Goal: Task Accomplishment & Management: Use online tool/utility

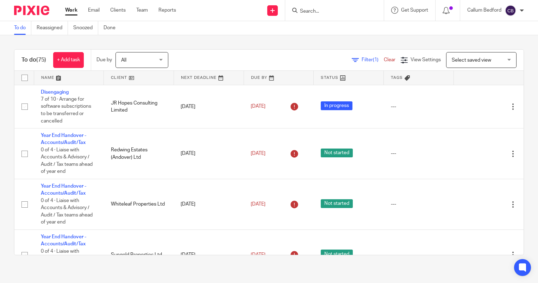
click at [339, 9] on input "Search" at bounding box center [330, 11] width 63 height 6
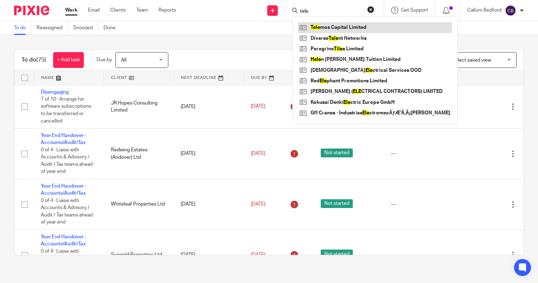
type input "tele"
click at [342, 30] on link at bounding box center [375, 27] width 154 height 11
click at [345, 30] on link at bounding box center [375, 27] width 154 height 11
click at [324, 30] on link at bounding box center [375, 27] width 154 height 11
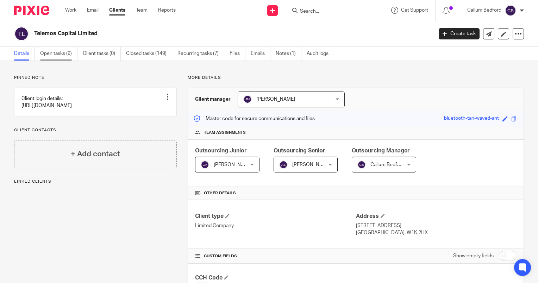
click at [72, 50] on link "Open tasks (9)" at bounding box center [58, 54] width 37 height 14
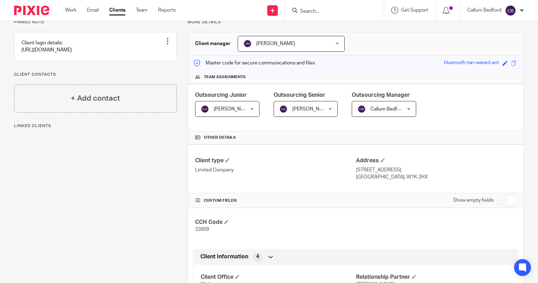
scroll to position [176, 0]
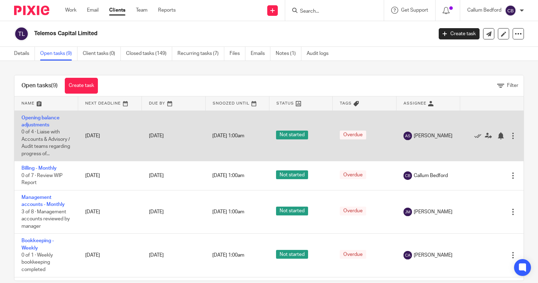
scroll to position [35, 0]
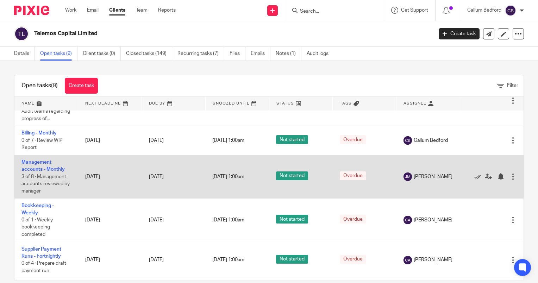
click at [45, 174] on td "Management accounts - Monthly 3 of 8 · Management accounts reviewed by manager" at bounding box center [46, 176] width 64 height 43
click at [54, 172] on link "Management accounts - Monthly" at bounding box center [42, 166] width 43 height 12
